Goal: Find specific page/section: Find specific page/section

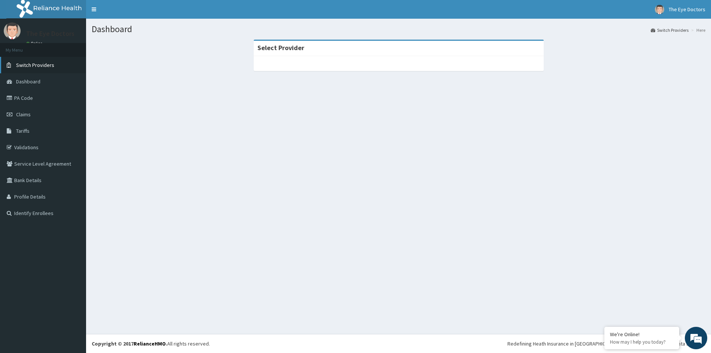
click at [45, 65] on span "Switch Providers" at bounding box center [35, 65] width 38 height 7
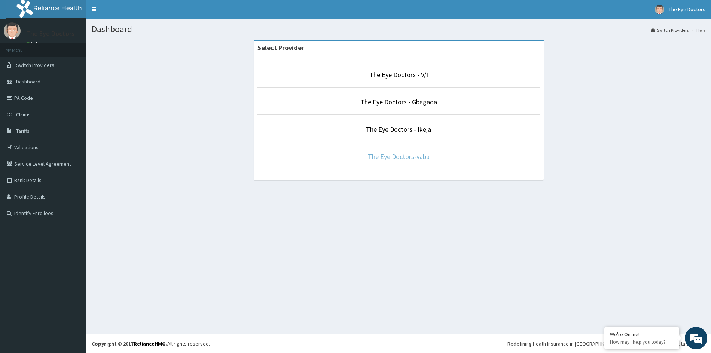
click at [411, 159] on link "The Eye Doctors-yaba" at bounding box center [399, 156] width 62 height 9
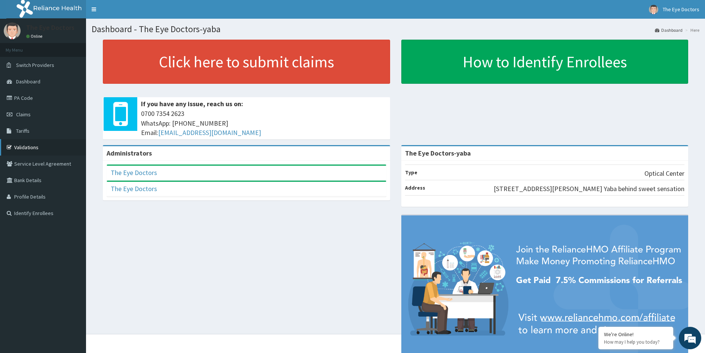
click at [19, 146] on link "Validations" at bounding box center [43, 147] width 86 height 16
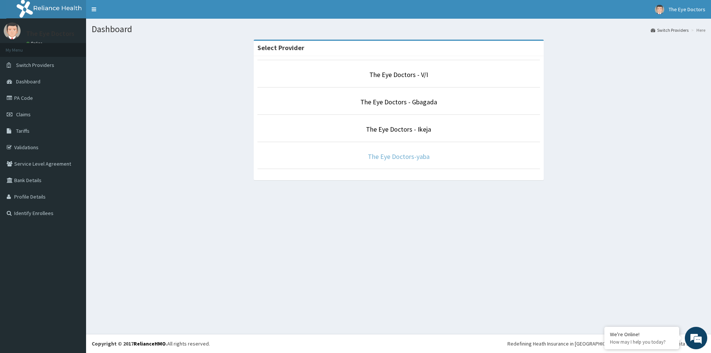
click at [422, 157] on link "The Eye Doctors-yaba" at bounding box center [399, 156] width 62 height 9
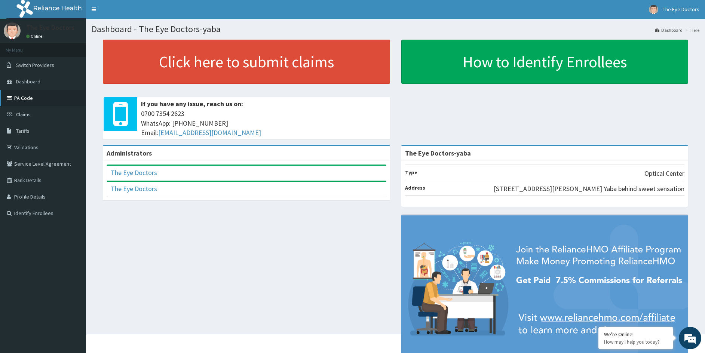
click at [40, 97] on link "PA Code" at bounding box center [43, 98] width 86 height 16
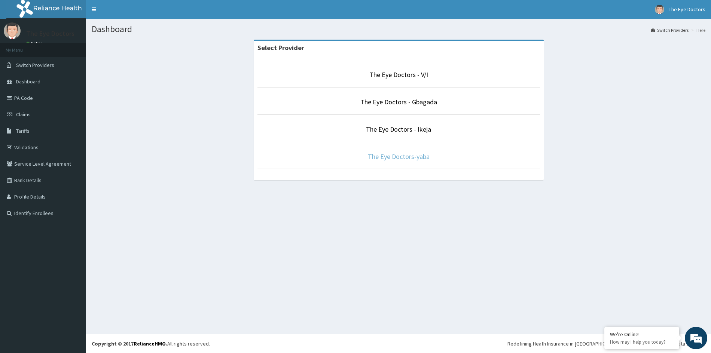
click at [392, 158] on link "The Eye Doctors-yaba" at bounding box center [399, 156] width 62 height 9
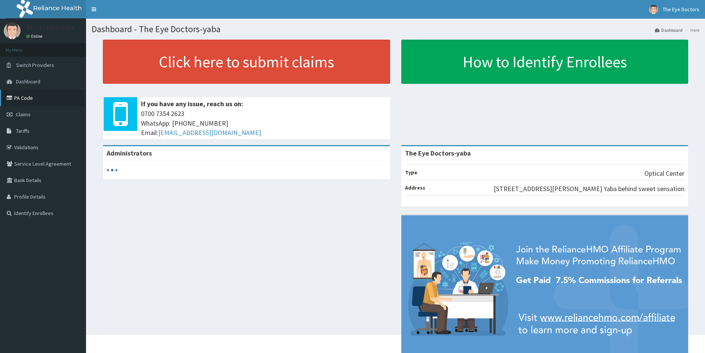
click at [43, 101] on link "PA Code" at bounding box center [43, 98] width 86 height 16
